Goal: Task Accomplishment & Management: Manage account settings

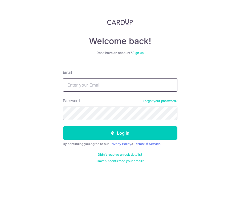
click at [78, 86] on input "Email" at bounding box center [120, 84] width 115 height 13
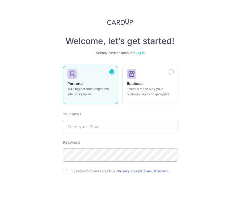
click at [140, 53] on link "Log in" at bounding box center [140, 53] width 9 height 4
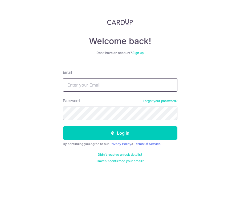
click at [114, 86] on input "Email" at bounding box center [120, 84] width 115 height 13
type input "[EMAIL_ADDRESS][DOMAIN_NAME]"
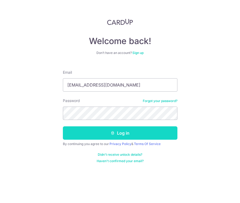
click at [121, 136] on button "Log in" at bounding box center [120, 132] width 115 height 13
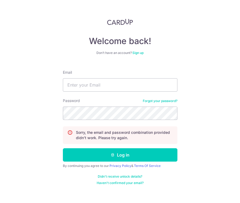
click at [159, 105] on div "Password Forgot your password?" at bounding box center [120, 109] width 115 height 22
click at [159, 103] on div "Password Forgot your password?" at bounding box center [120, 109] width 115 height 22
click at [158, 101] on link "Forgot your password?" at bounding box center [160, 101] width 35 height 4
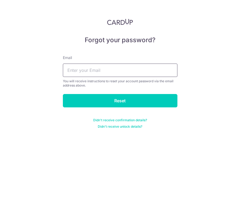
click at [127, 75] on input "text" at bounding box center [120, 69] width 115 height 13
type input "[EMAIL_ADDRESS][DOMAIN_NAME]"
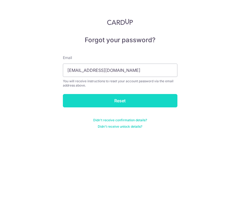
click at [115, 98] on input "Reset" at bounding box center [120, 100] width 115 height 13
